Goal: Navigation & Orientation: Find specific page/section

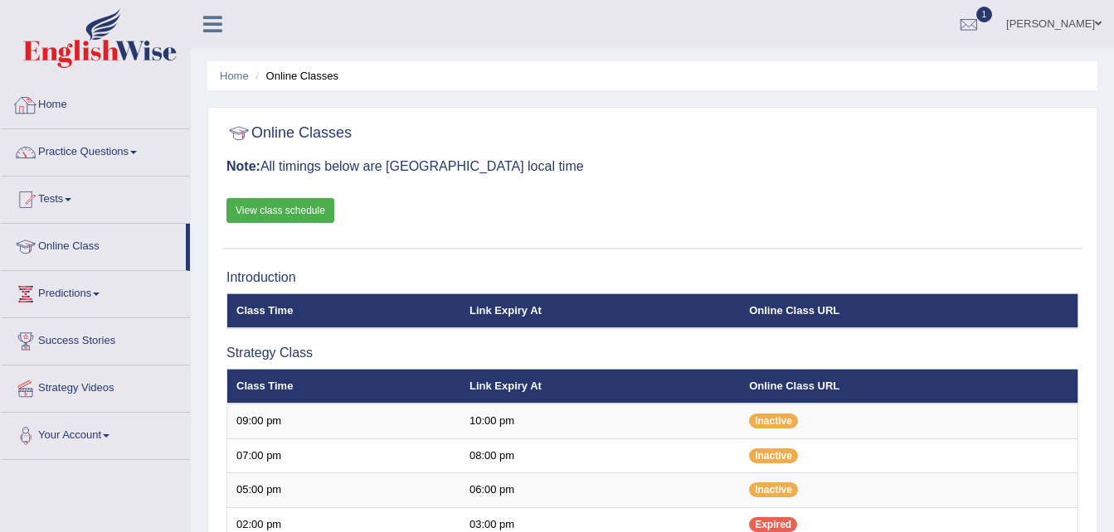
drag, startPoint x: 0, startPoint y: 0, endPoint x: 50, endPoint y: 108, distance: 118.7
click at [50, 108] on link "Home" at bounding box center [95, 102] width 189 height 41
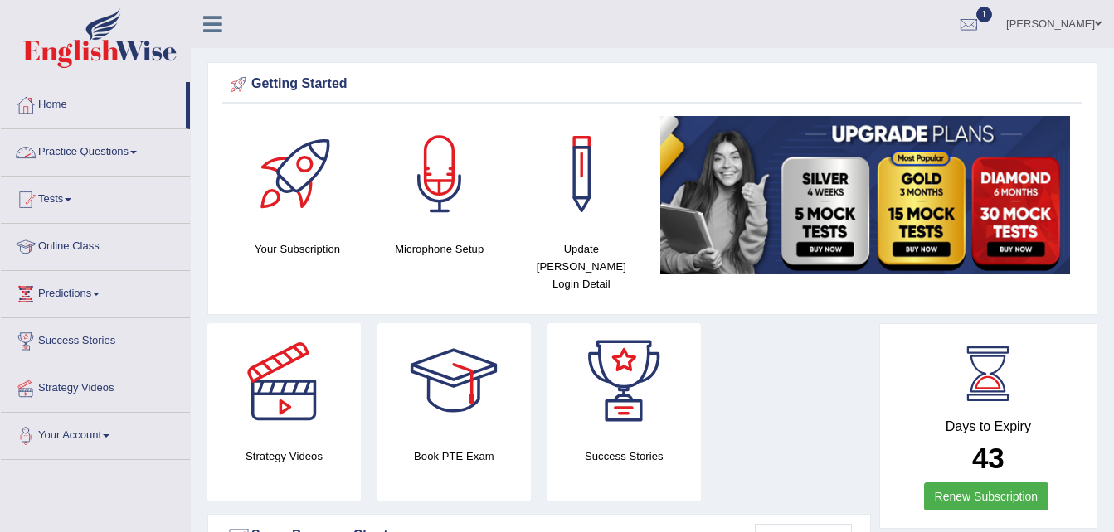
click at [92, 153] on link "Practice Questions" at bounding box center [95, 149] width 189 height 41
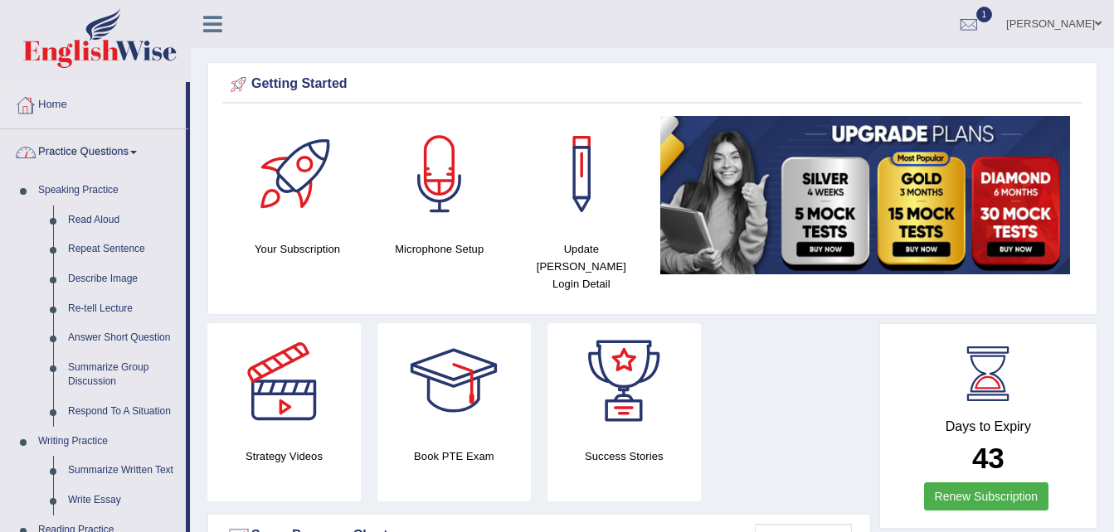
click at [60, 107] on link "Home" at bounding box center [93, 102] width 185 height 41
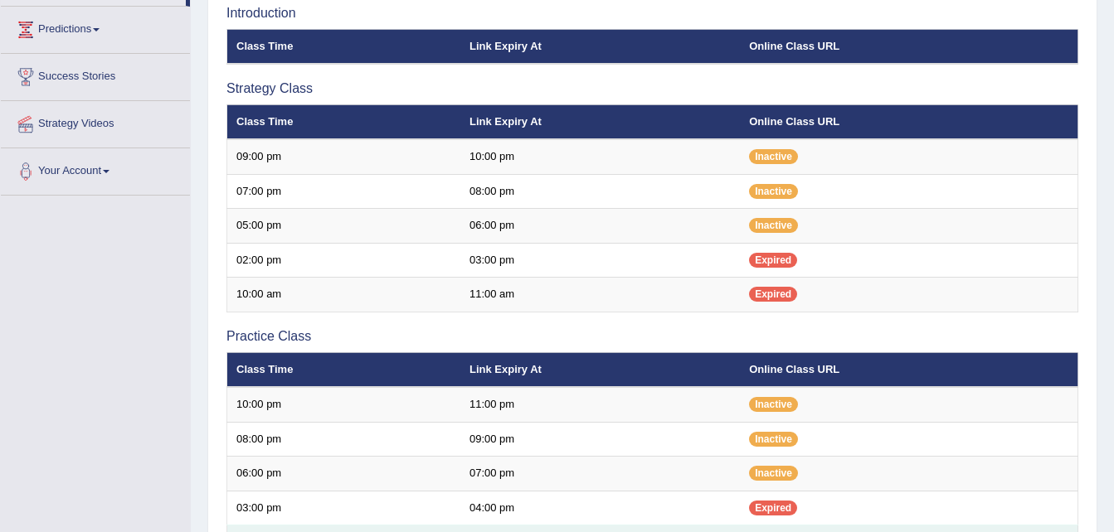
scroll to position [264, 0]
